Goal: Find specific page/section: Find specific page/section

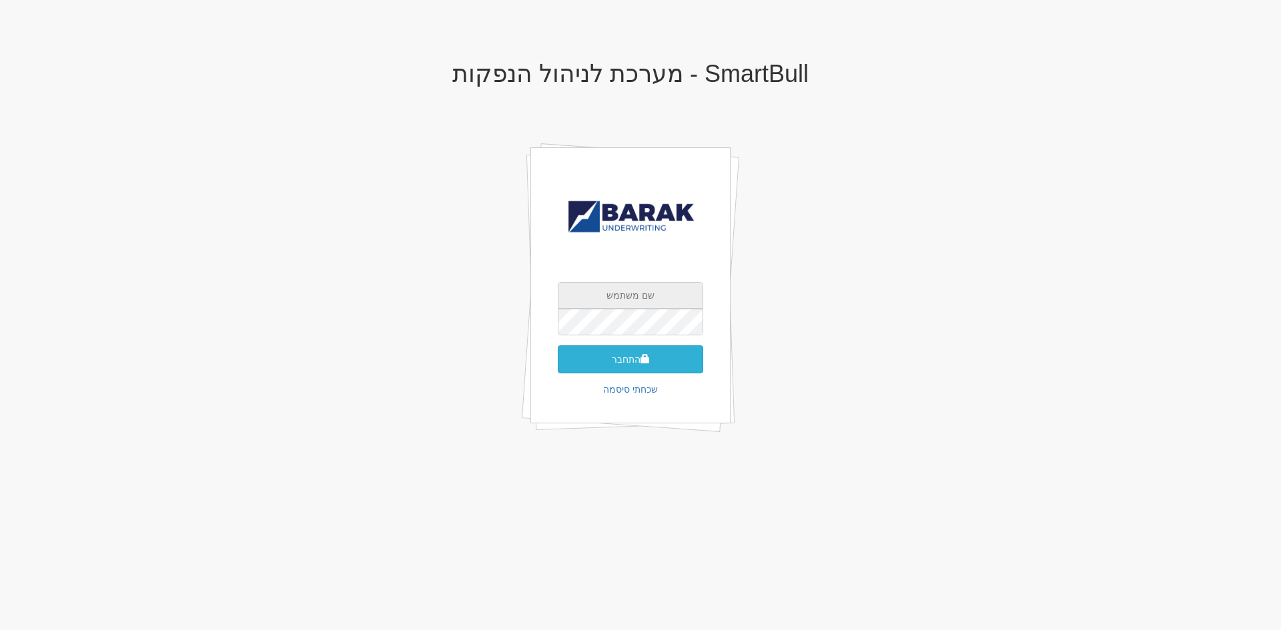
type input "[EMAIL_ADDRESS][DOMAIN_NAME]"
click at [650, 350] on button "התחבר" at bounding box center [630, 360] width 145 height 28
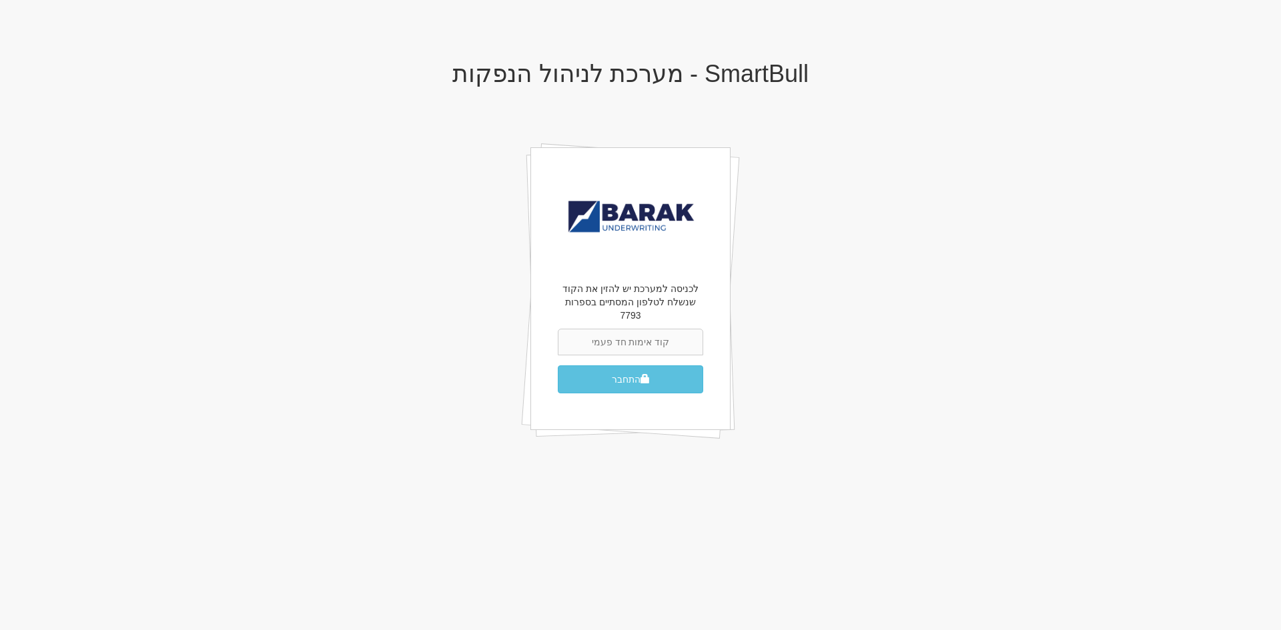
drag, startPoint x: 0, startPoint y: 0, endPoint x: 658, endPoint y: 339, distance: 740.5
click at [658, 339] on input "text" at bounding box center [630, 342] width 145 height 27
type input "576242"
click at [558, 366] on button "התחבר" at bounding box center [630, 380] width 145 height 28
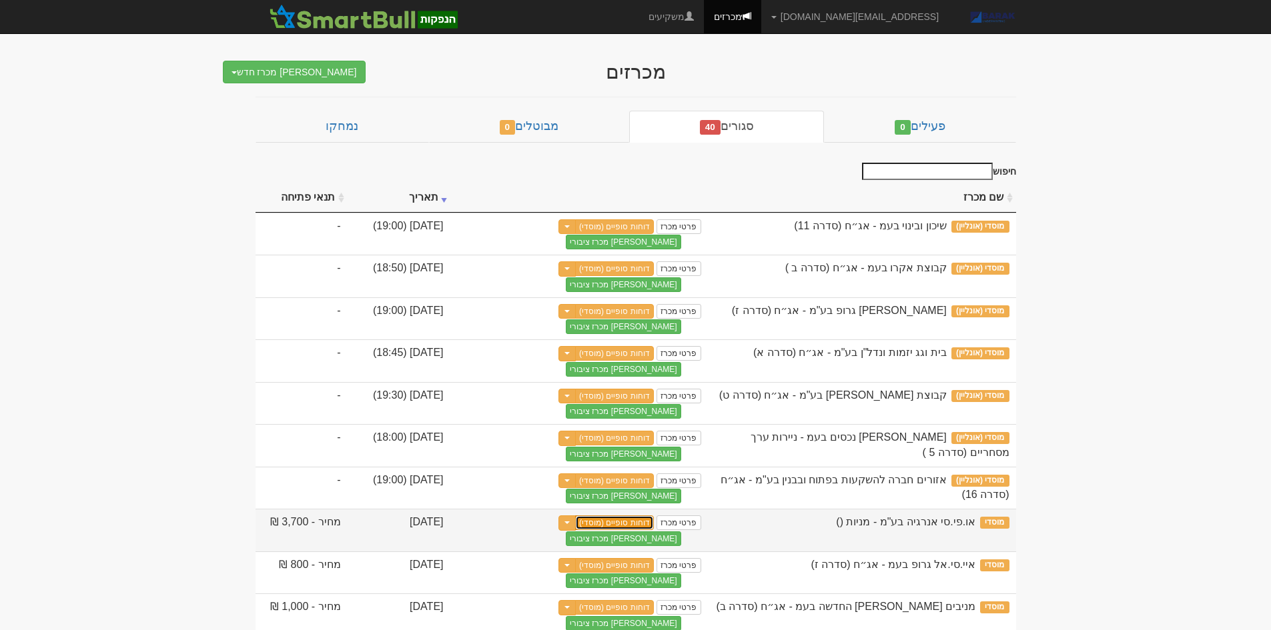
click at [623, 516] on link "דוחות סופיים (מוסדי)" at bounding box center [614, 523] width 79 height 15
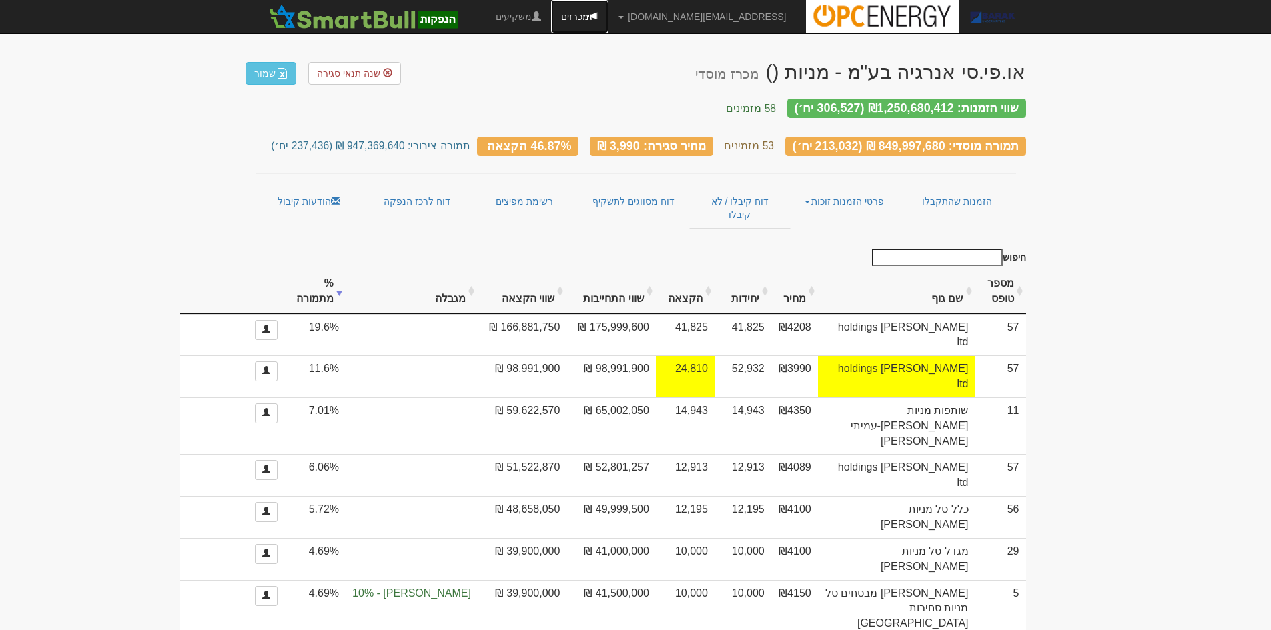
click at [608, 19] on link "מכרזים" at bounding box center [579, 16] width 57 height 33
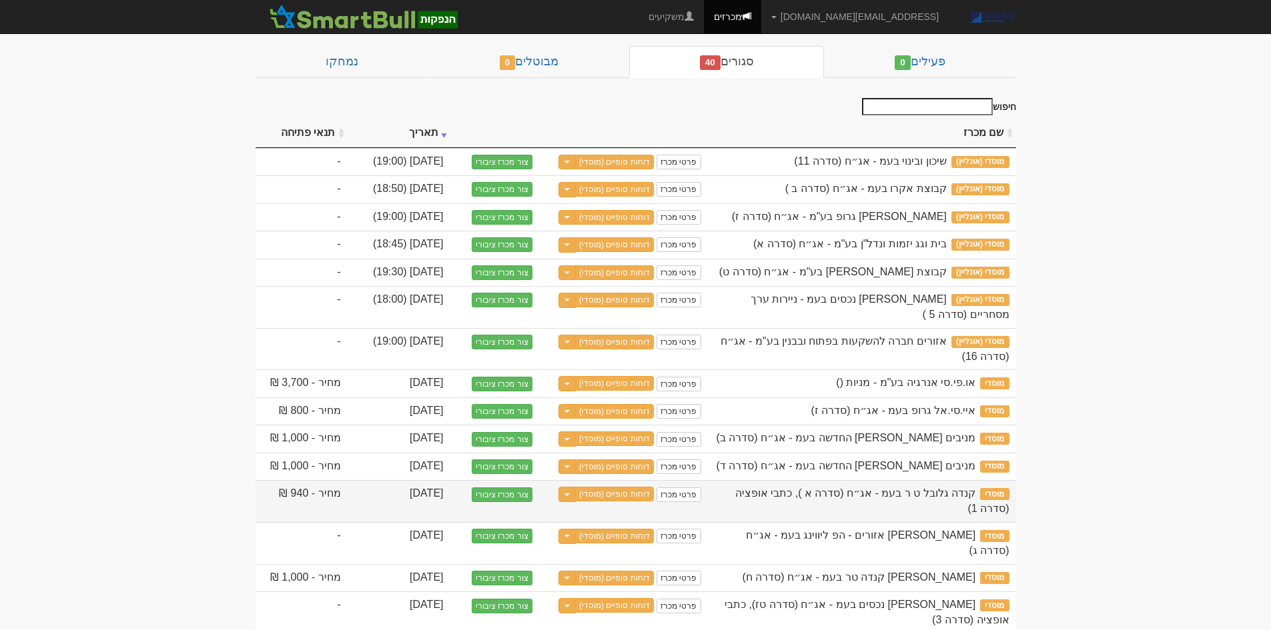
scroll to position [67, 0]
